Goal: Information Seeking & Learning: Find specific fact

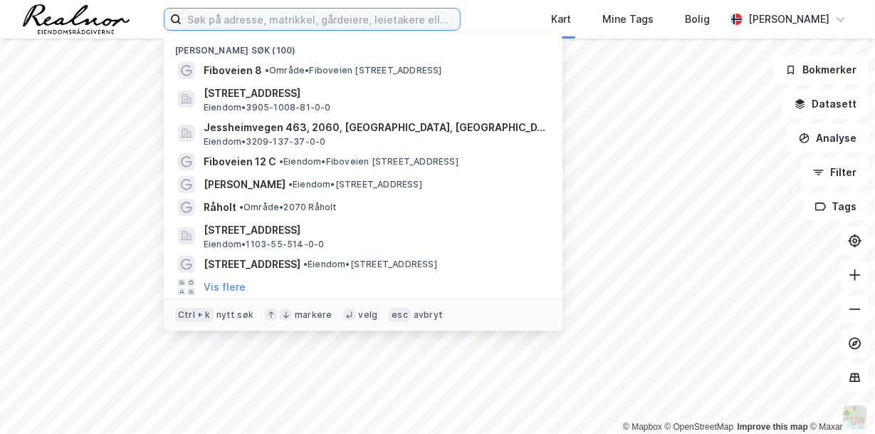
click at [286, 18] on input at bounding box center [321, 19] width 278 height 21
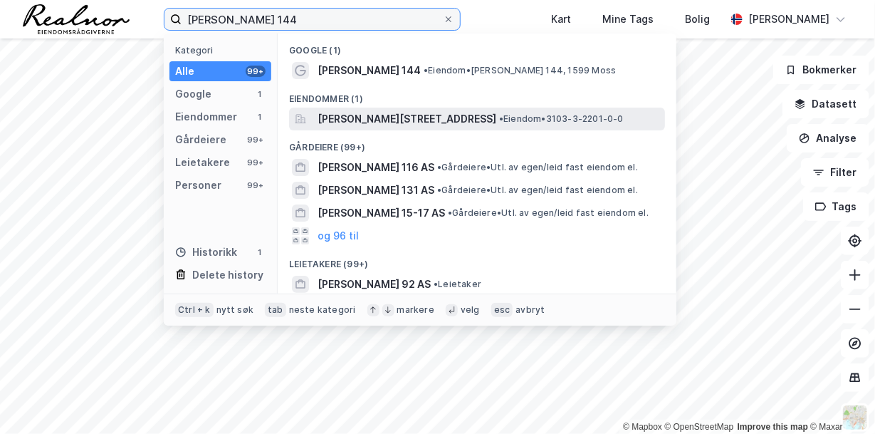
type input "[PERSON_NAME] 144"
click at [448, 113] on span "[PERSON_NAME][STREET_ADDRESS]" at bounding box center [407, 118] width 179 height 17
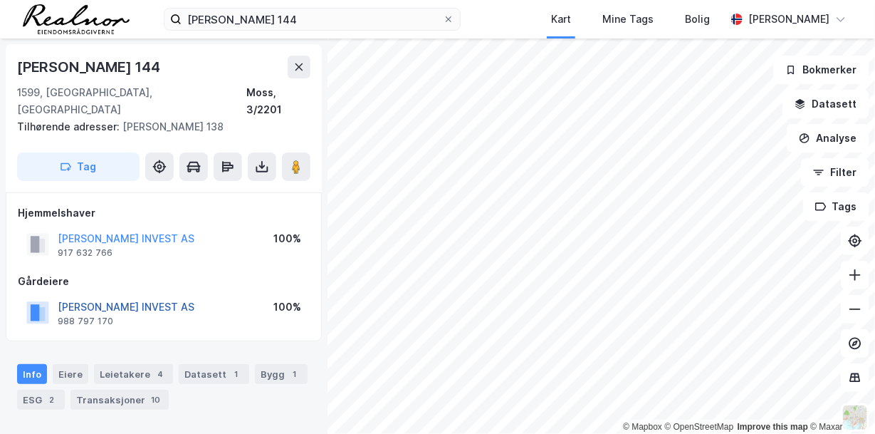
click at [0, 0] on button "[PERSON_NAME] INVEST AS" at bounding box center [0, 0] width 0 height 0
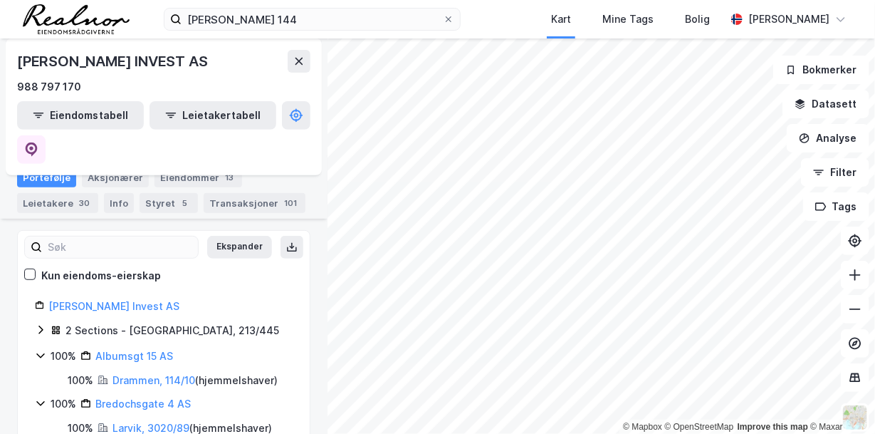
scroll to position [43, 0]
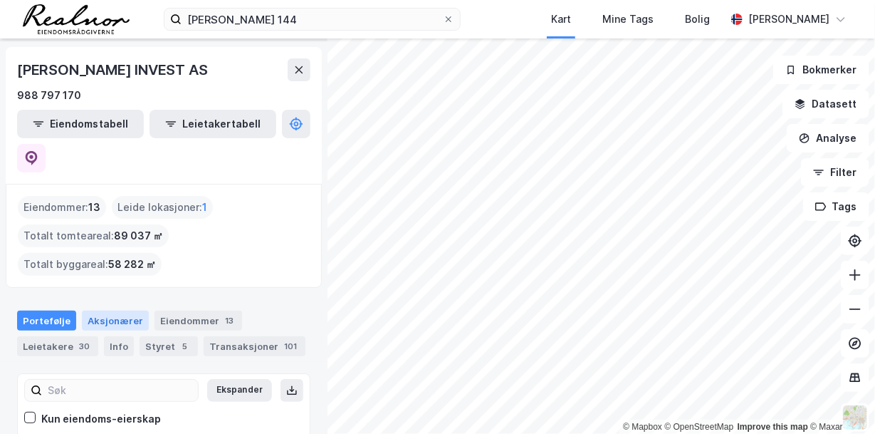
click at [122, 311] on div "Aksjonærer" at bounding box center [115, 321] width 67 height 20
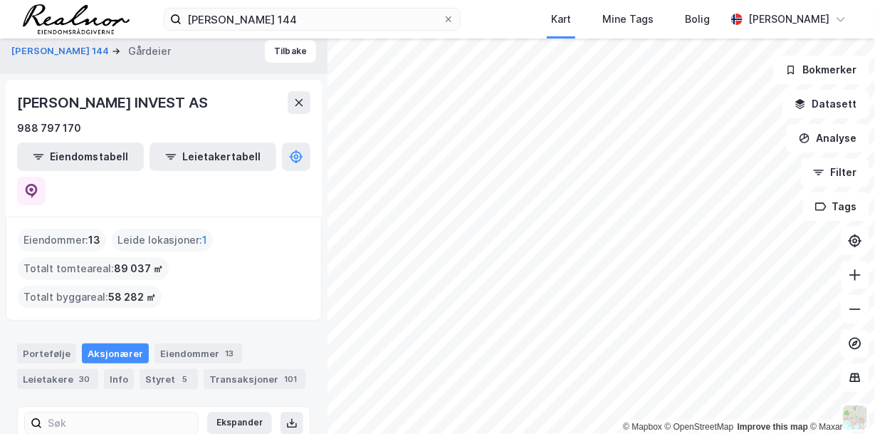
scroll to position [152, 0]
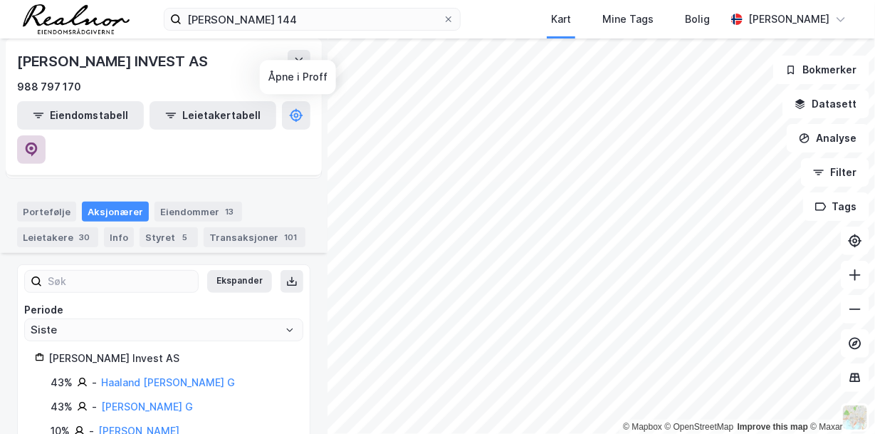
click at [38, 142] on icon at bounding box center [31, 149] width 14 height 14
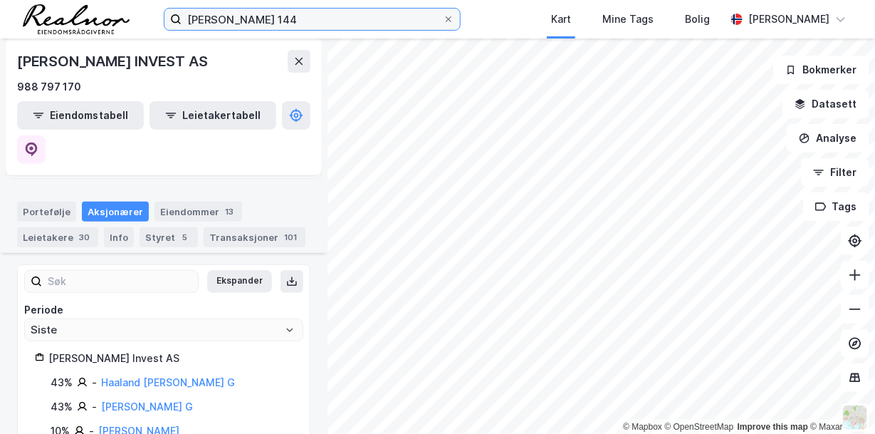
click at [306, 16] on input "[PERSON_NAME] 144" at bounding box center [312, 19] width 261 height 21
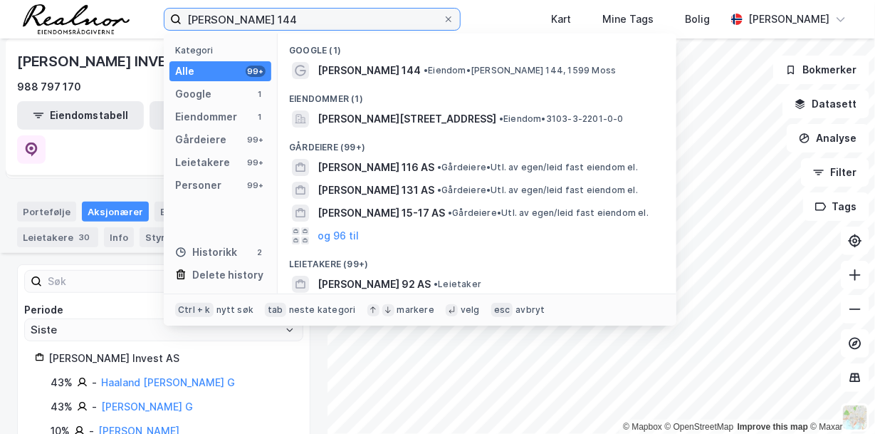
drag, startPoint x: 280, startPoint y: 17, endPoint x: 142, endPoint y: 20, distance: 138.2
click at [142, 20] on div "[PERSON_NAME] 144 Kategori Alle 99+ Google 1 Eiendommer 1 Gårdeiere 99+ Leietak…" at bounding box center [437, 19] width 875 height 38
